Goal: Transaction & Acquisition: Purchase product/service

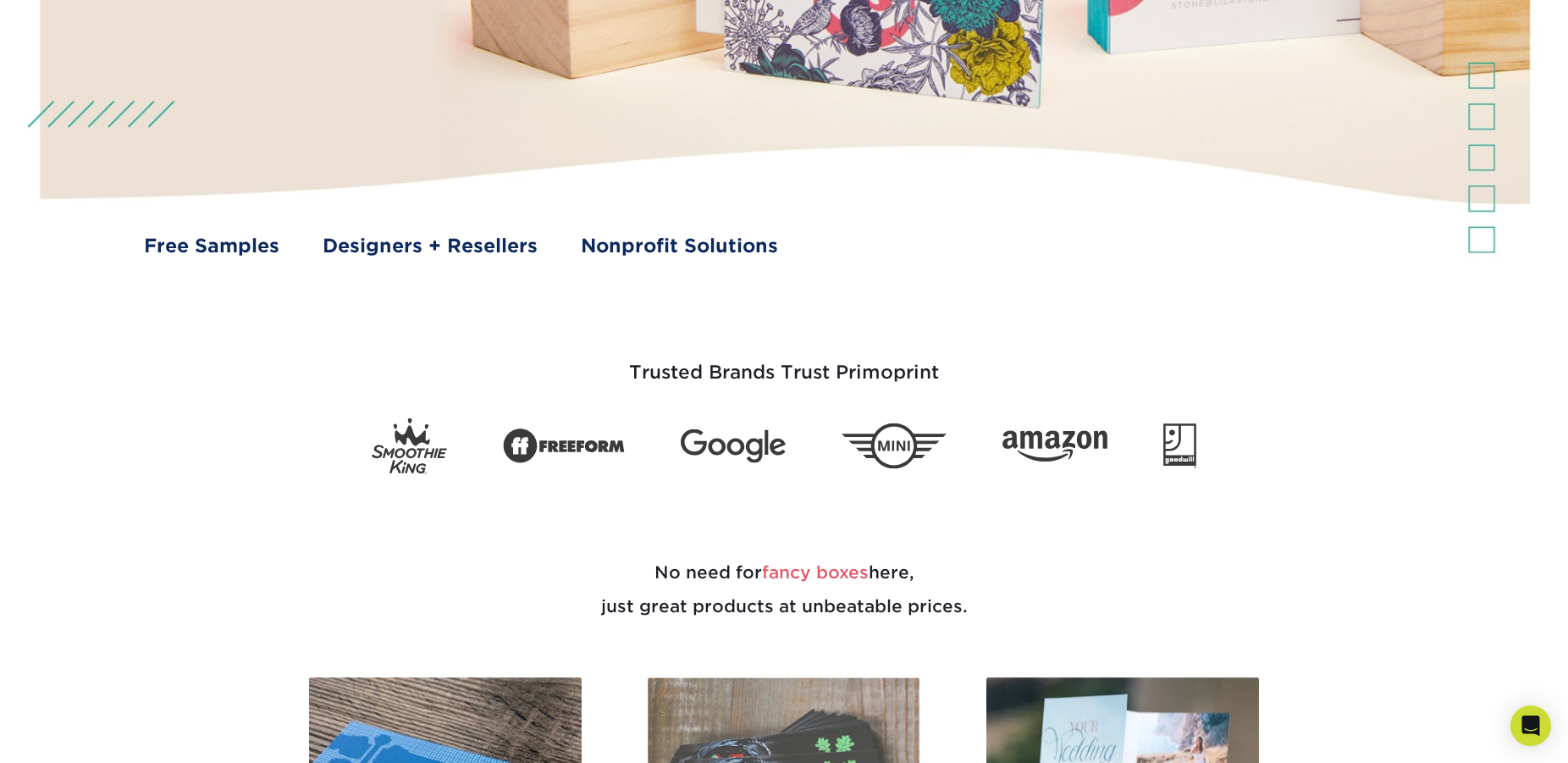
scroll to position [1296, 0]
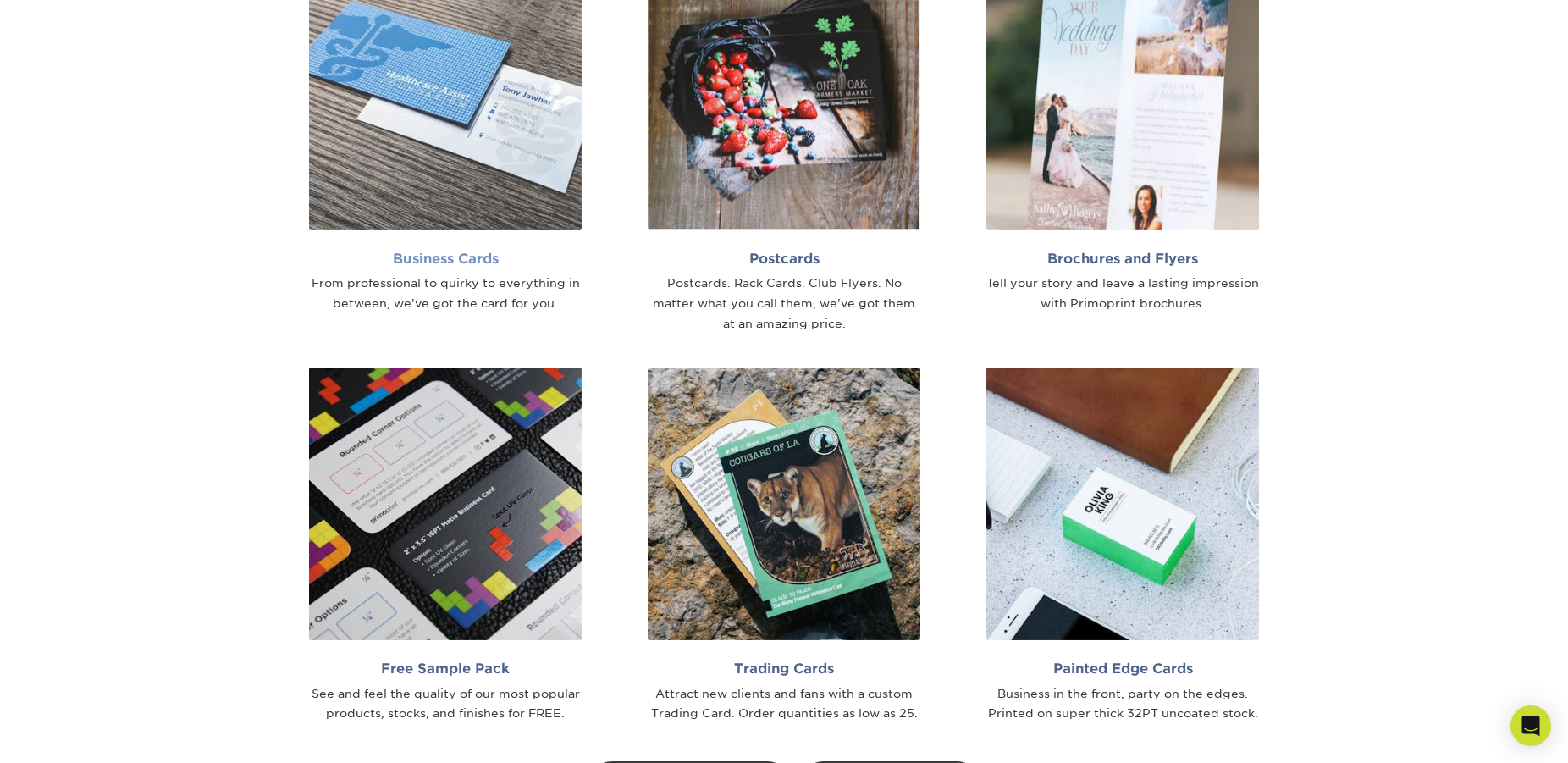
click at [376, 255] on h2 "Business Cards" at bounding box center [445, 259] width 273 height 16
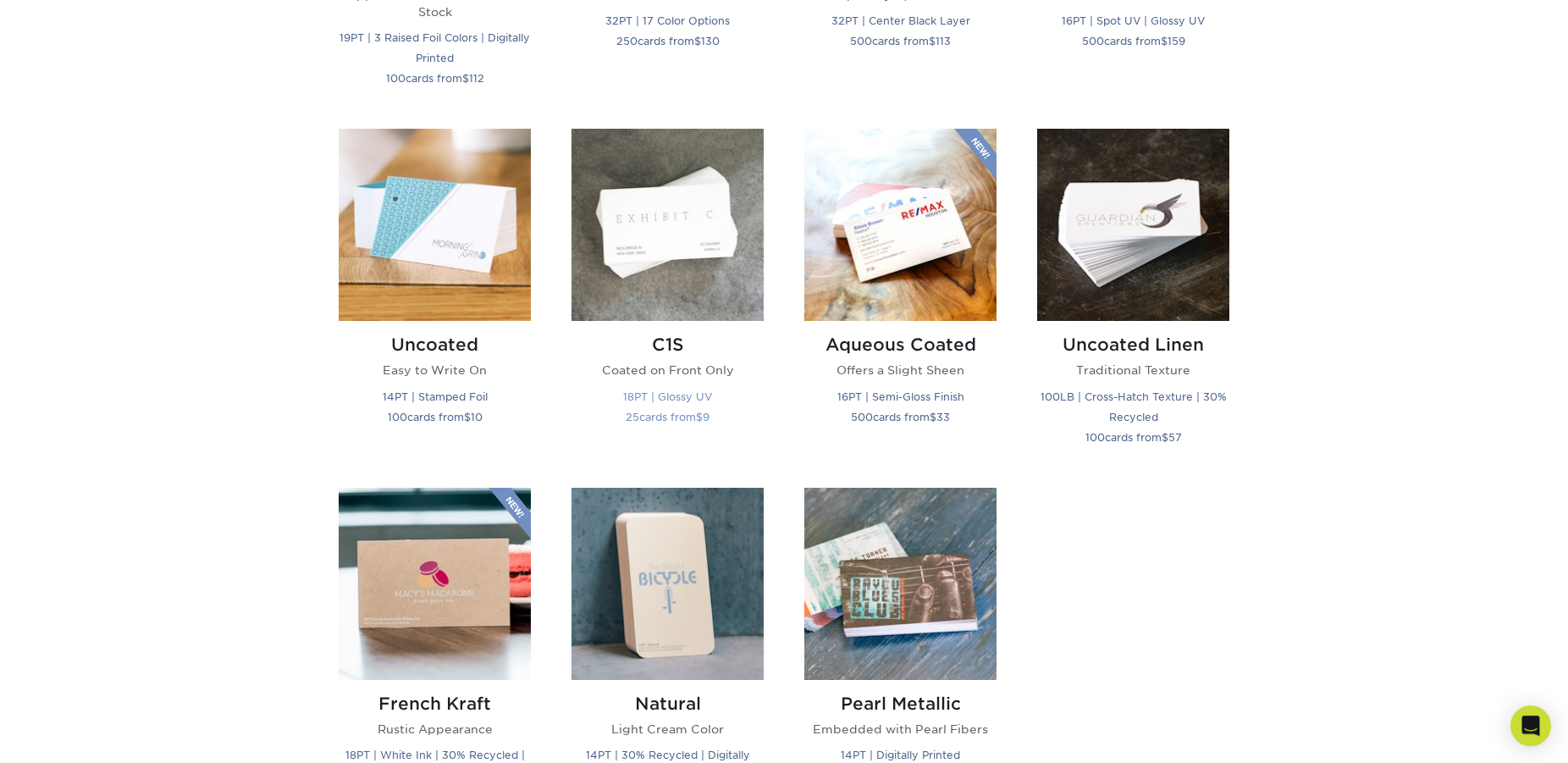
scroll to position [1584, 0]
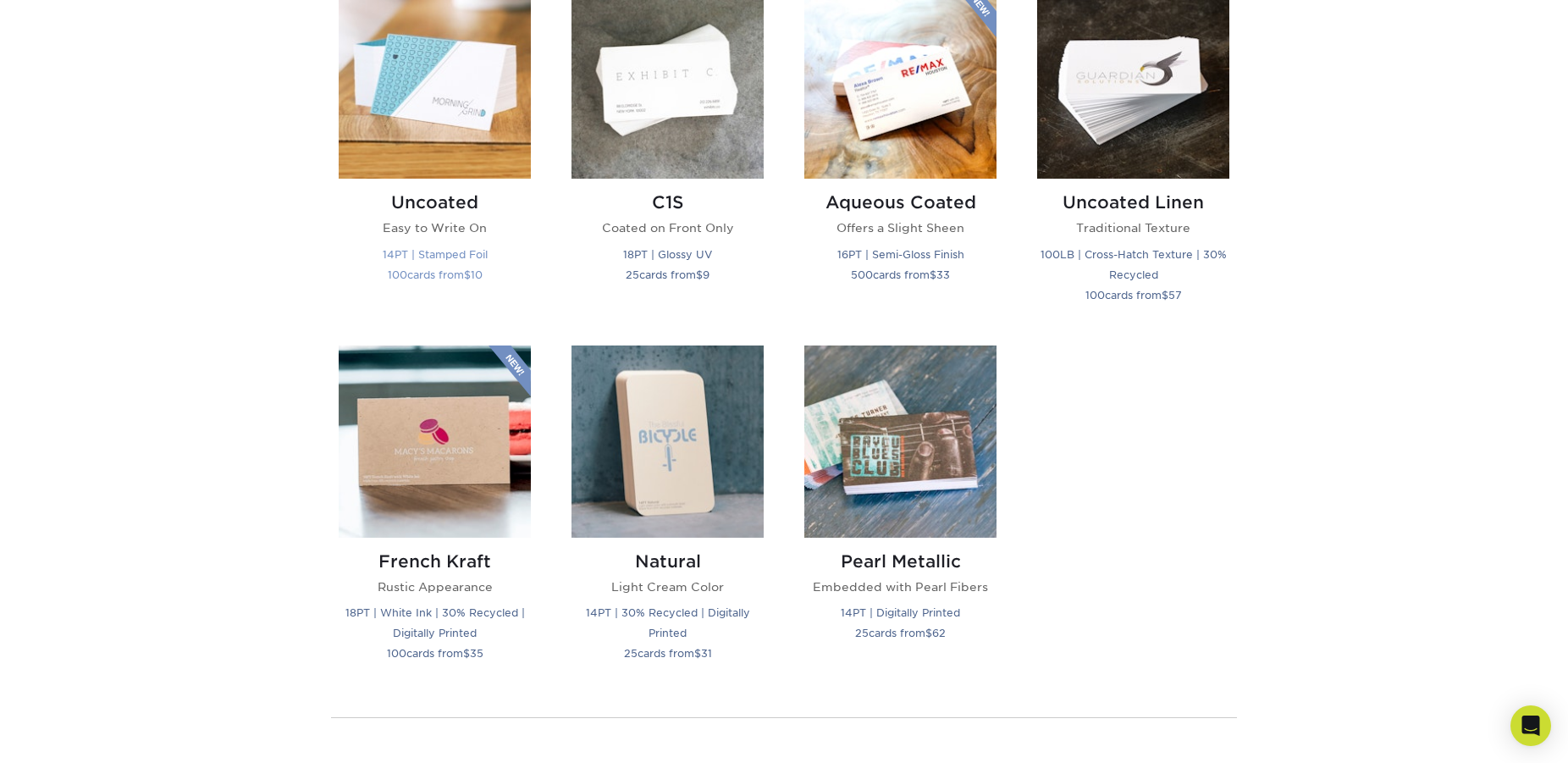
click at [450, 203] on h2 "Uncoated" at bounding box center [434, 202] width 192 height 20
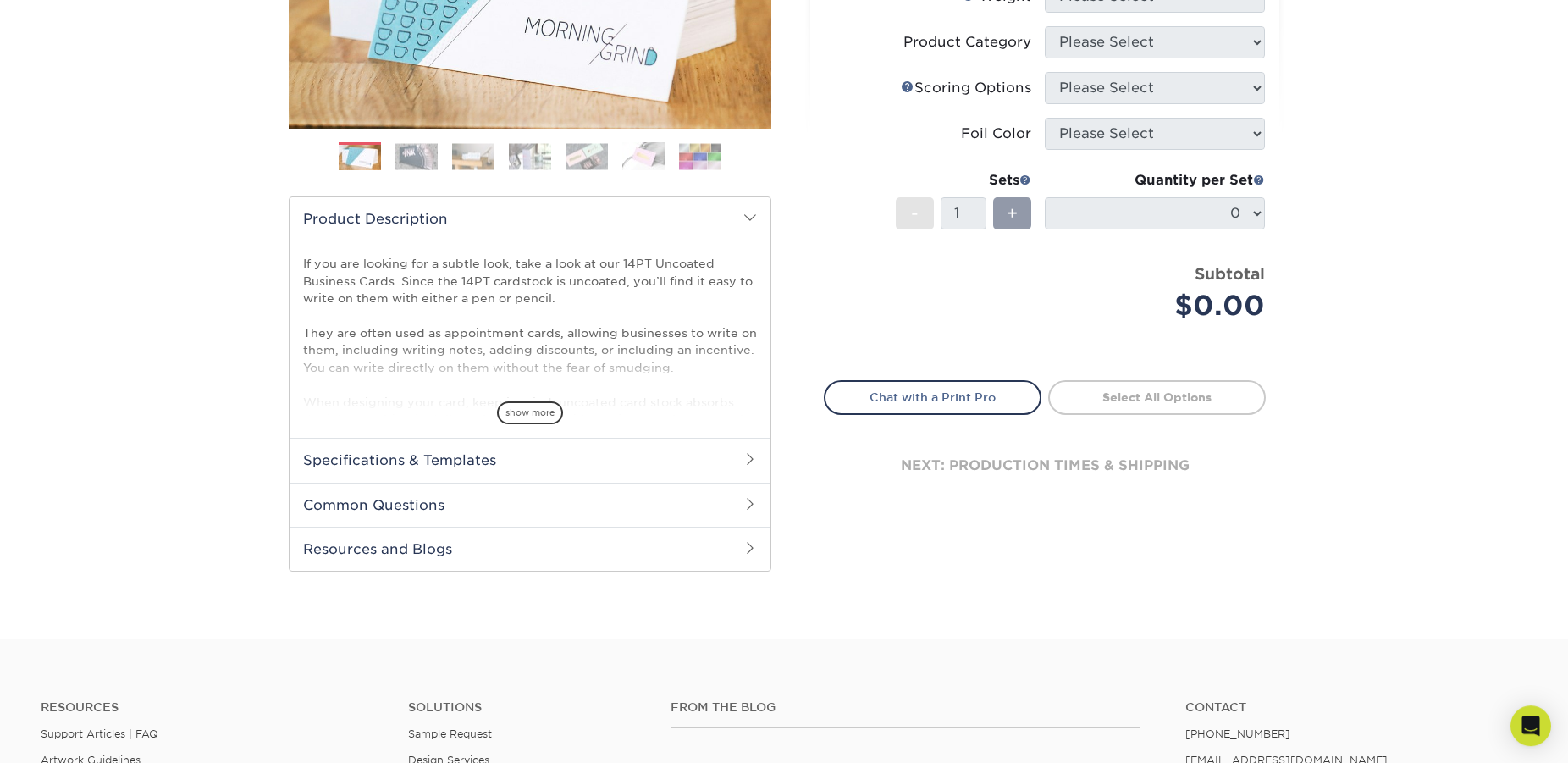
scroll to position [432, 0]
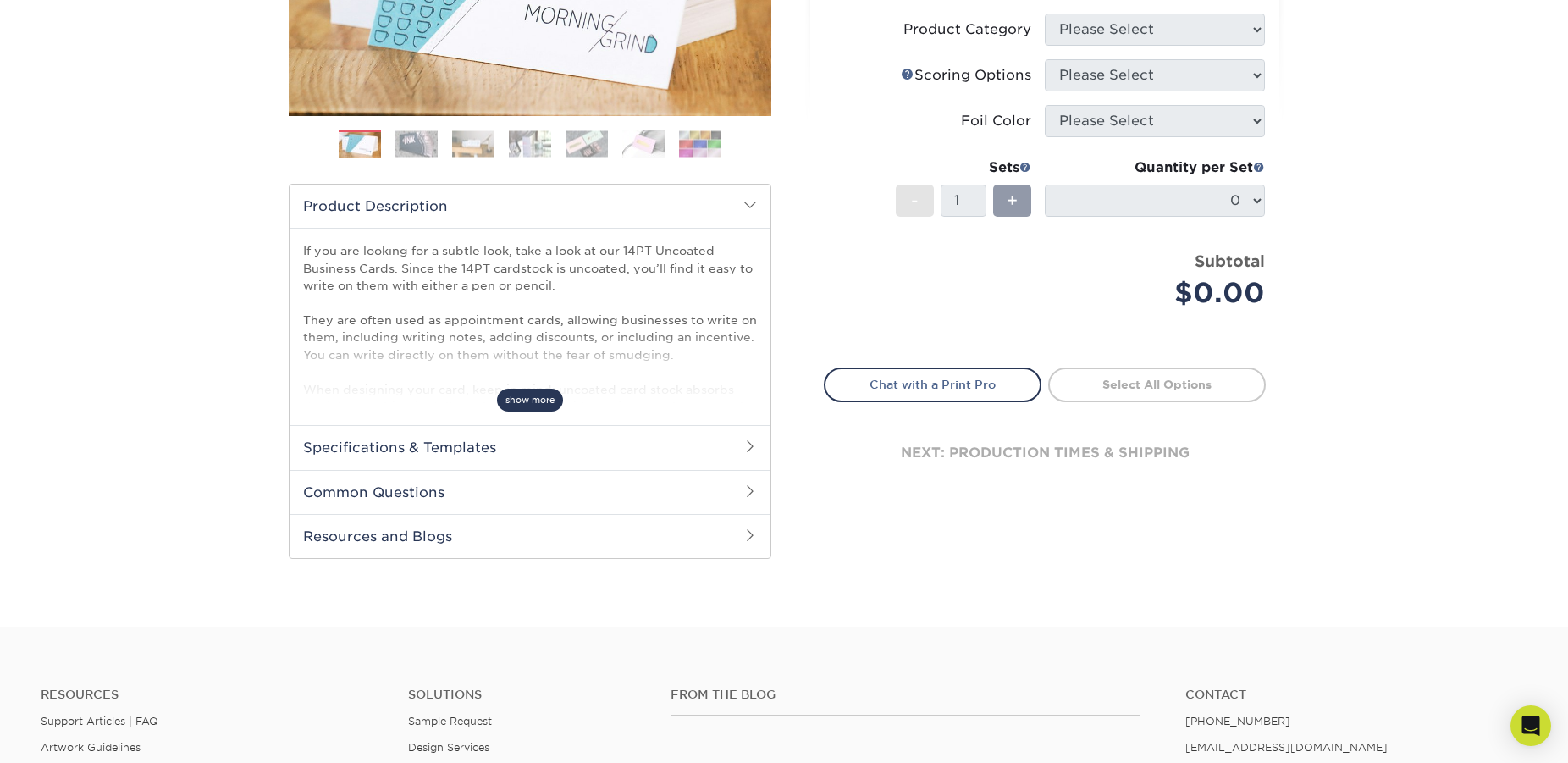
click at [542, 395] on span "show more" at bounding box center [530, 400] width 66 height 23
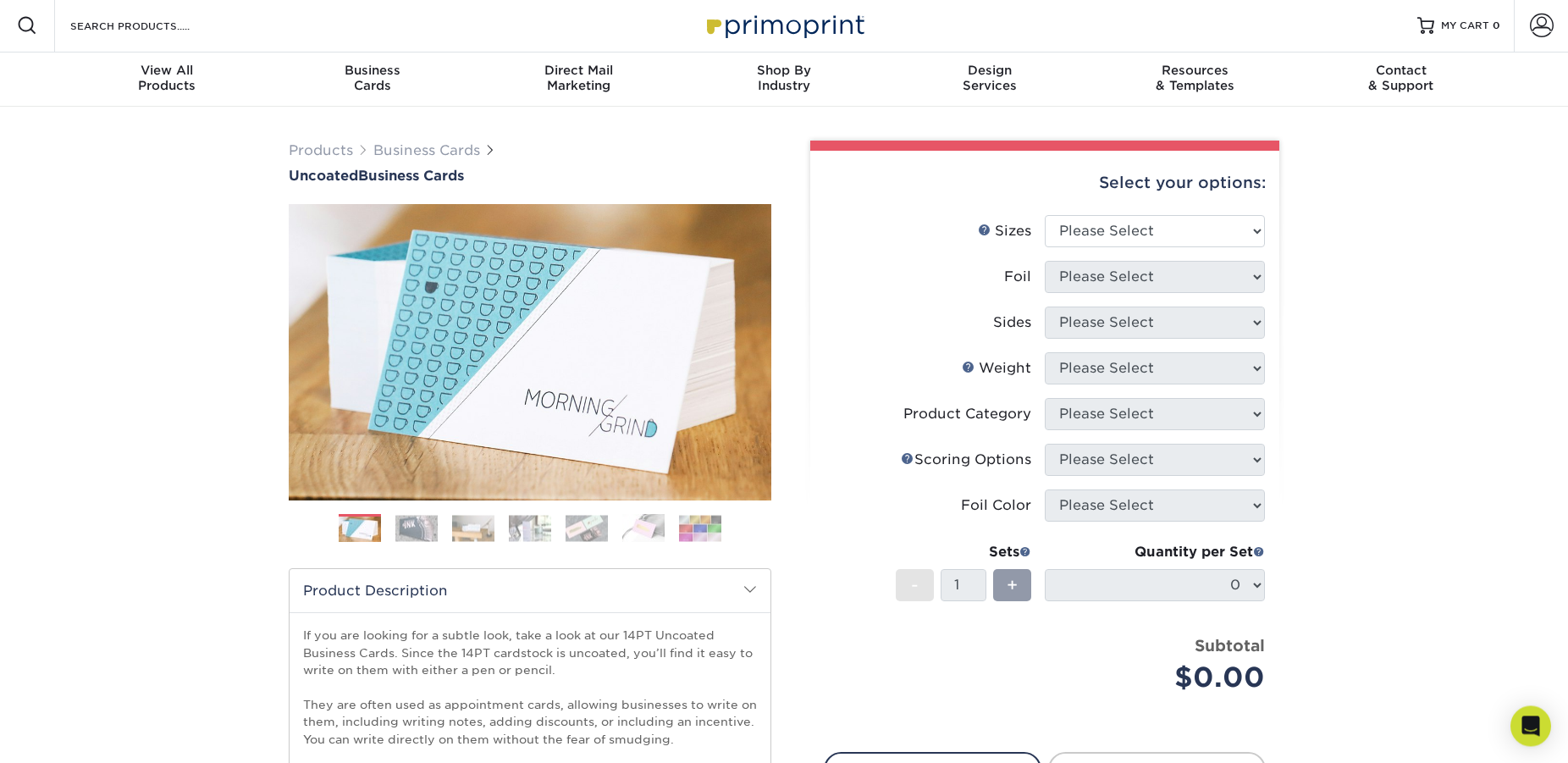
scroll to position [0, 0]
